Goal: Information Seeking & Learning: Learn about a topic

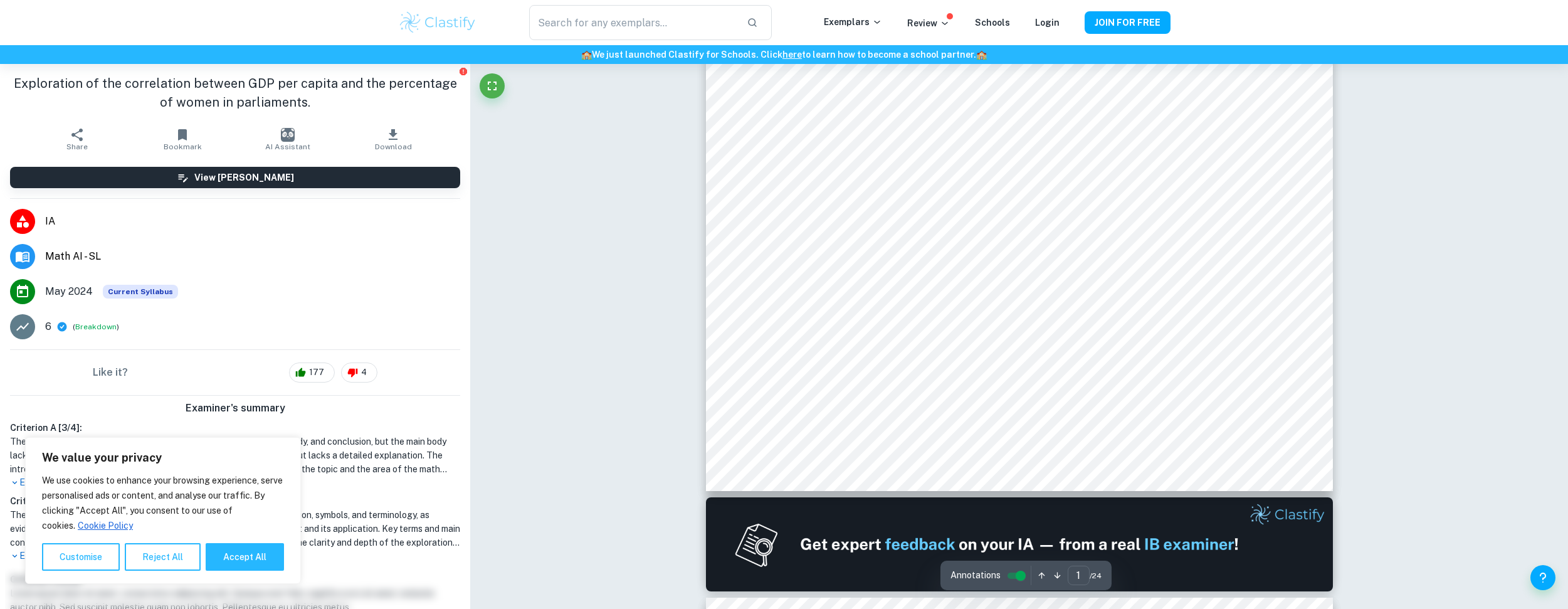
type input "2"
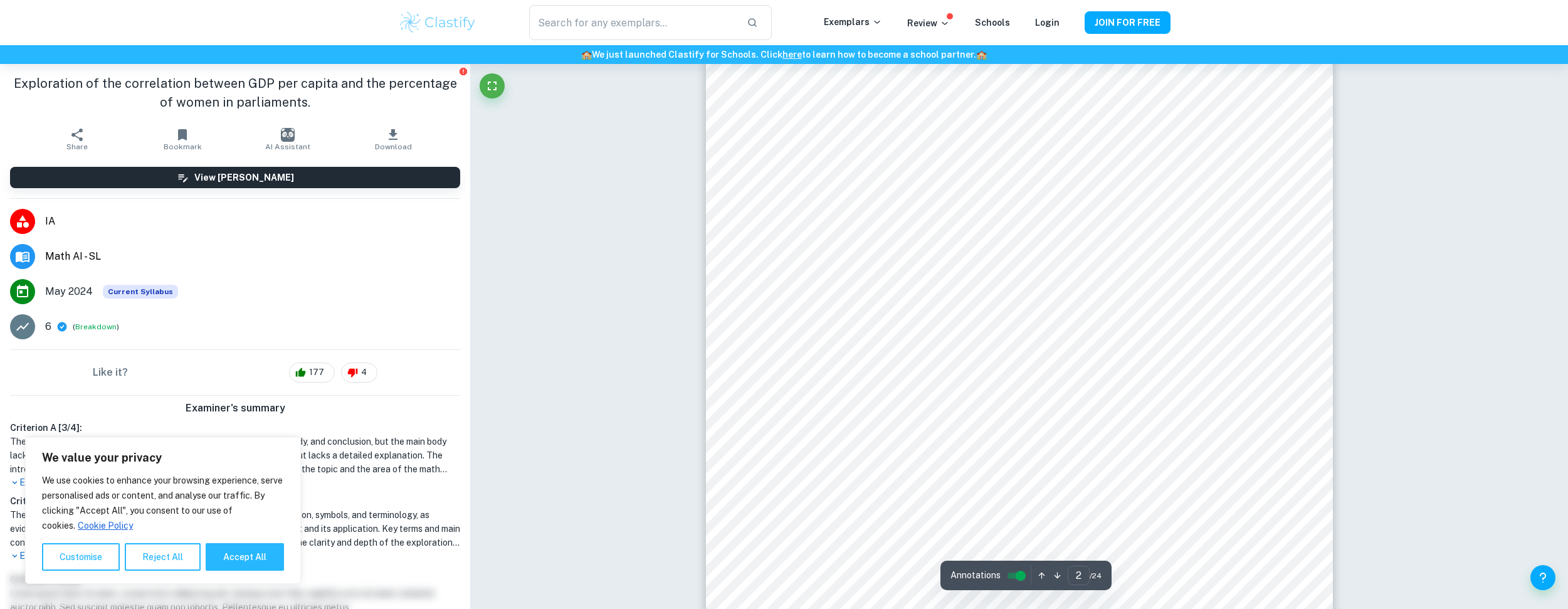
scroll to position [1066, 0]
type input "18"
